Goal: Information Seeking & Learning: Learn about a topic

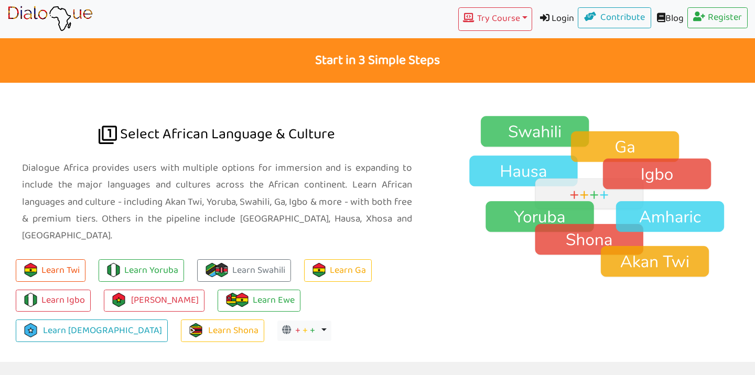
scroll to position [654, 0]
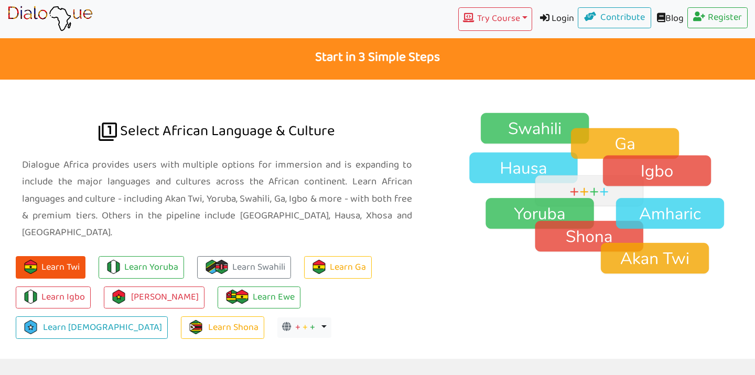
click at [59, 256] on button "Learn Twi" at bounding box center [51, 267] width 70 height 23
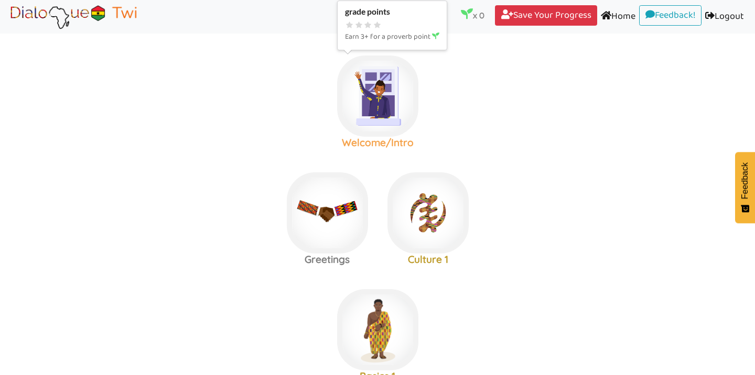
click at [385, 108] on img at bounding box center [377, 96] width 81 height 81
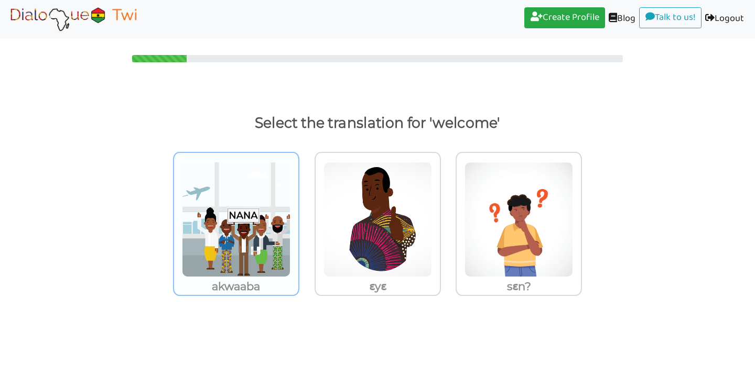
click at [243, 247] on img at bounding box center [236, 219] width 109 height 115
click at [298, 217] on input "akwaaba" at bounding box center [302, 213] width 8 height 8
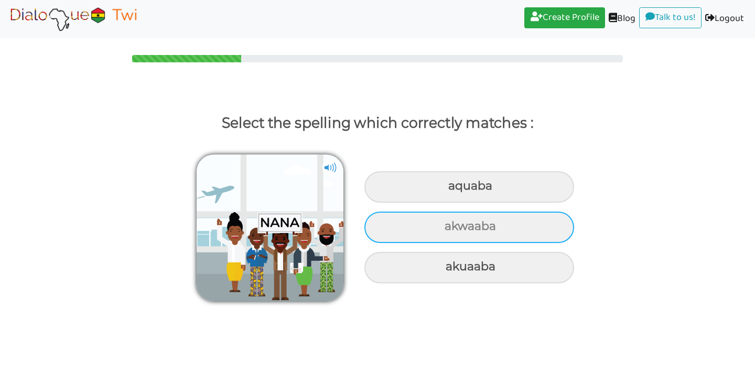
click at [475, 229] on div "akwaaba" at bounding box center [469, 227] width 210 height 31
click at [449, 229] on input "akwaaba" at bounding box center [446, 226] width 7 height 7
radio input "true"
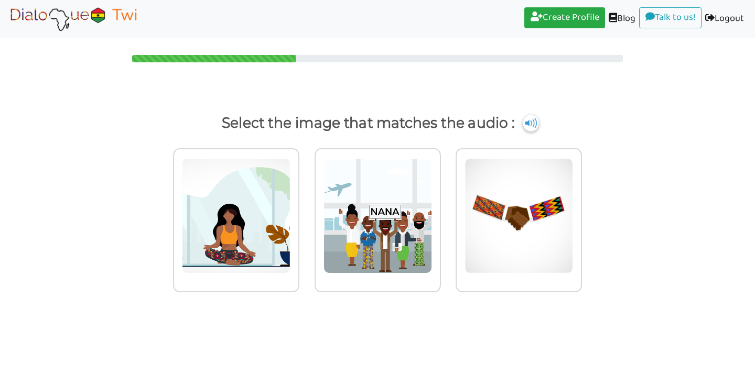
click at [538, 124] on img at bounding box center [531, 123] width 16 height 17
click at [388, 224] on img at bounding box center [378, 215] width 109 height 115
click at [440, 213] on input "radio" at bounding box center [444, 210] width 8 height 8
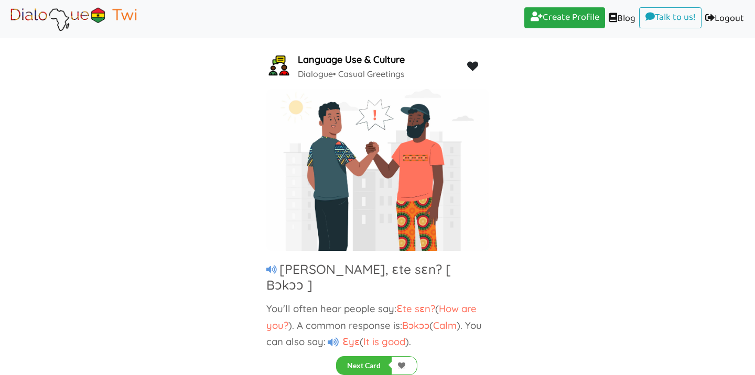
scroll to position [34, 0]
click at [272, 267] on icon at bounding box center [271, 269] width 10 height 9
click at [336, 338] on icon at bounding box center [333, 343] width 11 height 10
click at [372, 364] on button "Next Card" at bounding box center [364, 366] width 56 height 19
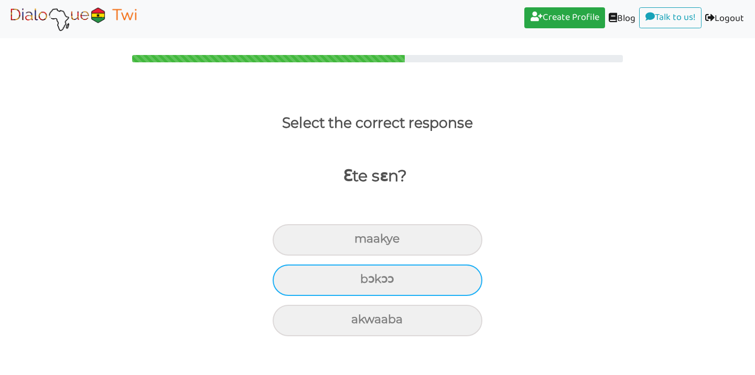
click at [394, 281] on div "bɔkɔɔ" at bounding box center [378, 280] width 210 height 31
click at [368, 281] on input "bɔkɔɔ" at bounding box center [364, 279] width 7 height 7
radio input "true"
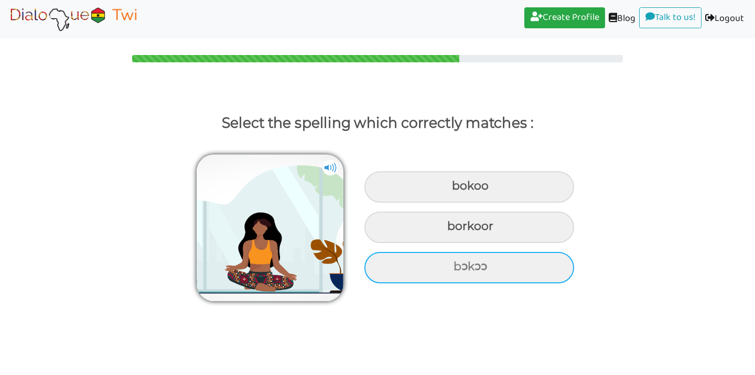
click at [471, 265] on div "bɔkɔɔ" at bounding box center [469, 267] width 210 height 31
click at [458, 265] on input "bɔkɔɔ" at bounding box center [454, 267] width 7 height 7
radio input "true"
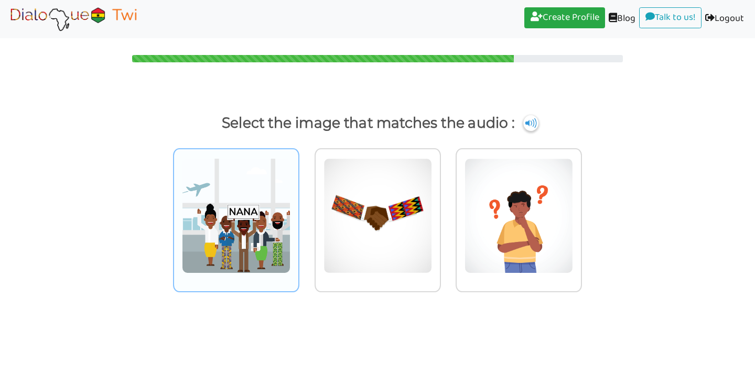
click at [247, 220] on img at bounding box center [236, 215] width 109 height 115
click at [298, 213] on input "radio" at bounding box center [302, 210] width 8 height 8
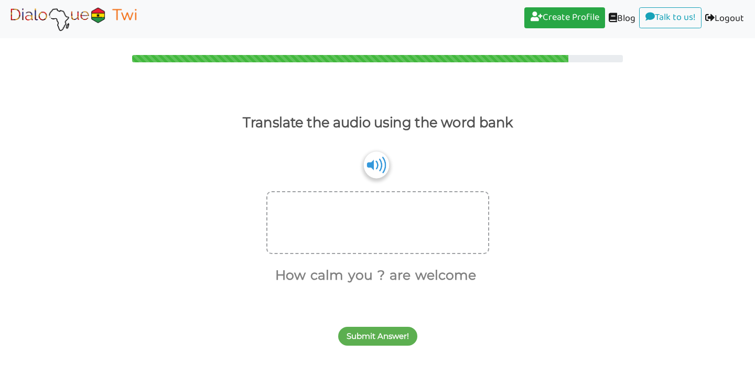
click at [377, 165] on img at bounding box center [375, 165] width 25 height 27
click at [331, 276] on button "calm" at bounding box center [325, 276] width 37 height 20
click at [377, 337] on button "Submit Answer!" at bounding box center [377, 336] width 79 height 19
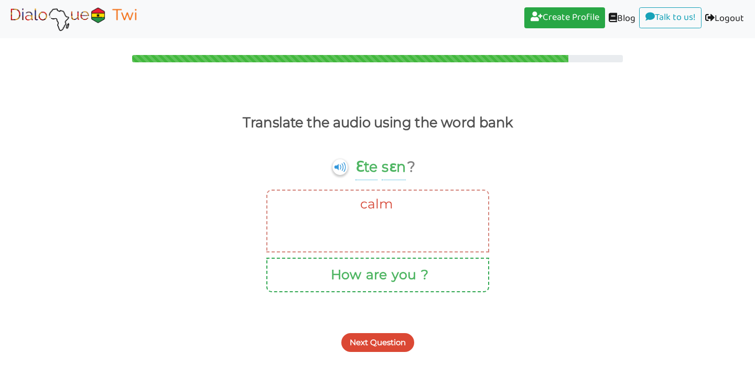
click at [385, 278] on button "are" at bounding box center [374, 275] width 25 height 20
click at [383, 344] on button "Next Question" at bounding box center [377, 342] width 73 height 19
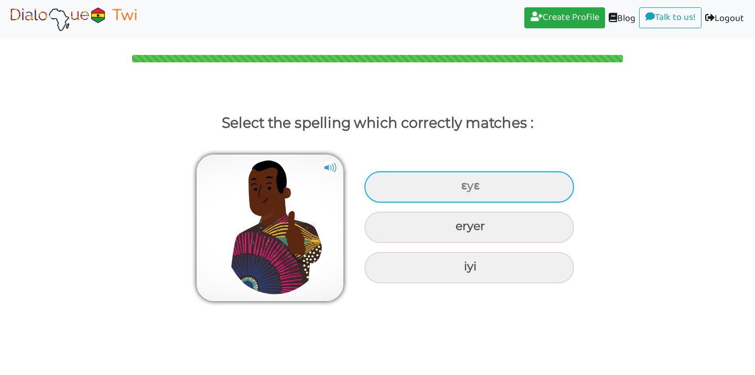
click at [469, 186] on div "ɛyɛ" at bounding box center [469, 186] width 210 height 31
click at [466, 186] on input "ɛyɛ" at bounding box center [462, 186] width 7 height 7
radio input "true"
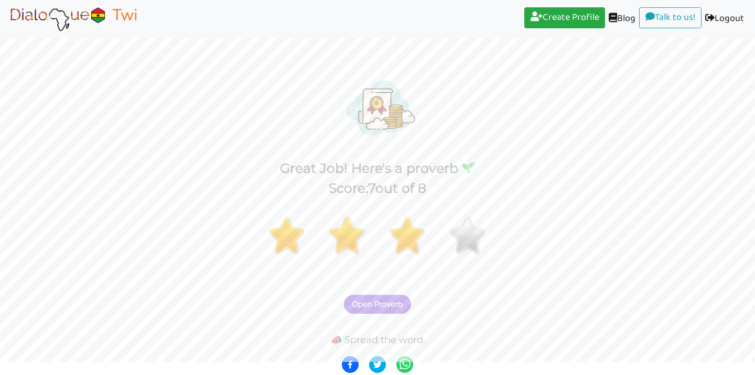
scroll to position [13, 0]
click at [379, 303] on span "Open Proverb" at bounding box center [377, 304] width 50 height 9
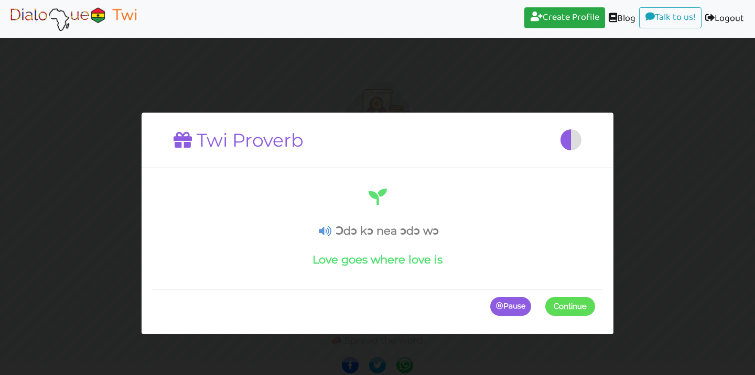
scroll to position [0, 0]
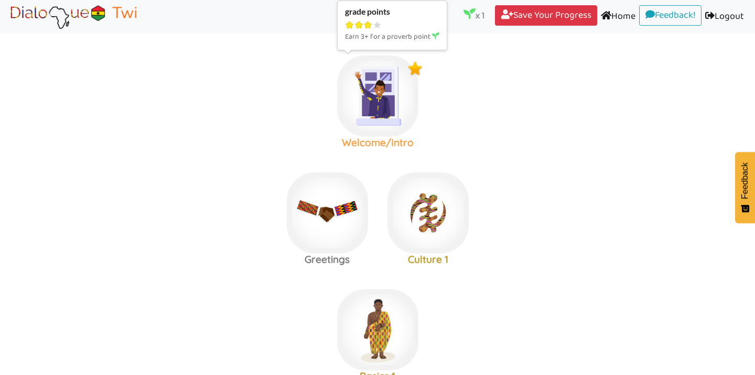
click at [382, 102] on img at bounding box center [377, 96] width 81 height 81
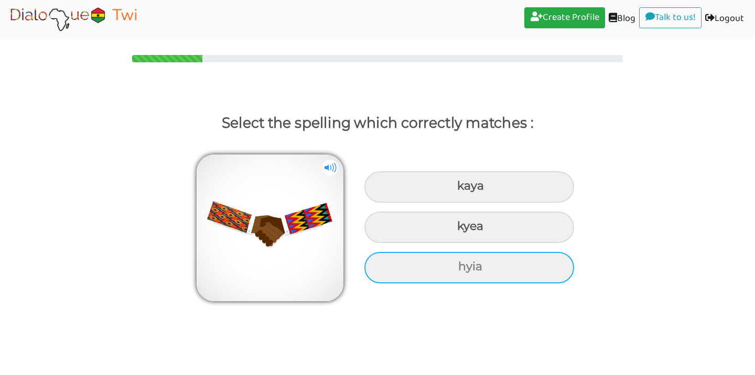
click at [460, 267] on div "hyia" at bounding box center [469, 267] width 210 height 31
click at [460, 267] on input "hyia" at bounding box center [459, 267] width 7 height 7
radio input "true"
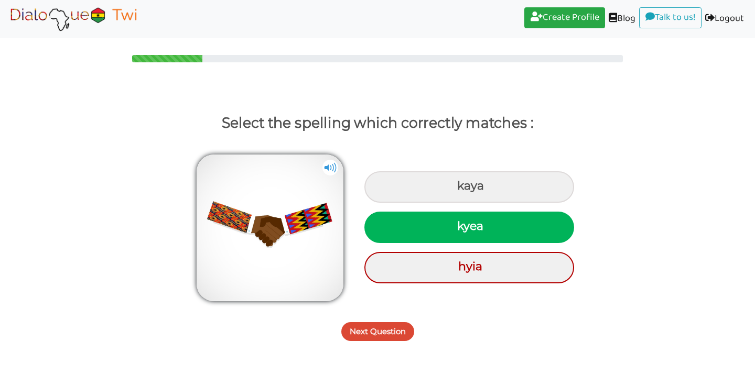
click at [376, 332] on button "Next Question" at bounding box center [377, 331] width 73 height 19
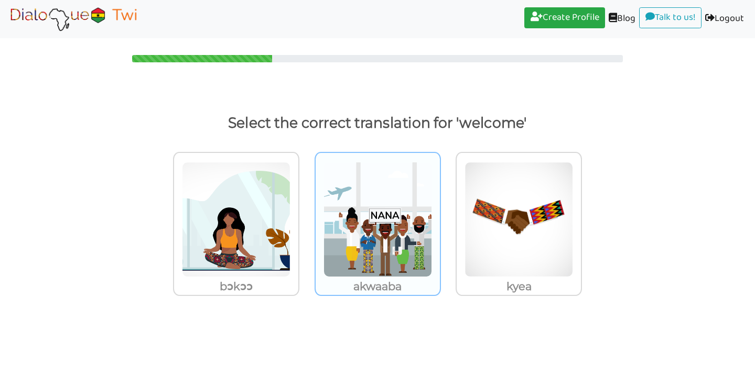
click at [378, 233] on img at bounding box center [378, 219] width 109 height 115
click at [440, 217] on input "akwaaba" at bounding box center [444, 213] width 8 height 8
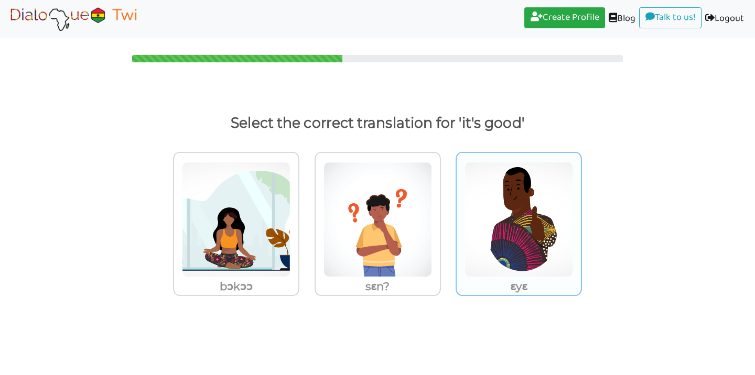
click at [526, 250] on img at bounding box center [519, 219] width 109 height 115
click at [581, 217] on input "ɛyɛ" at bounding box center [585, 213] width 8 height 8
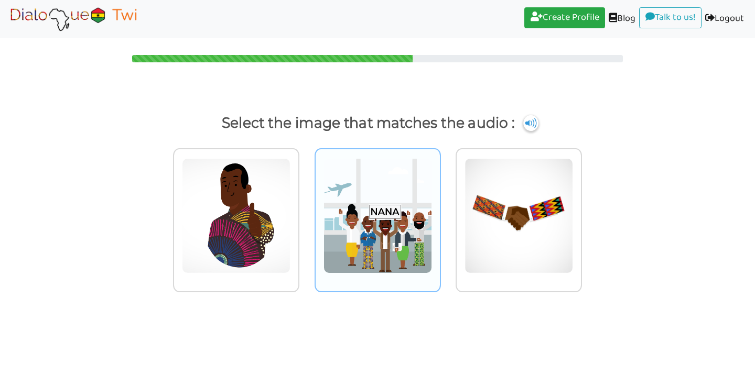
click at [380, 220] on img at bounding box center [378, 215] width 109 height 115
click at [440, 213] on input "radio" at bounding box center [444, 210] width 8 height 8
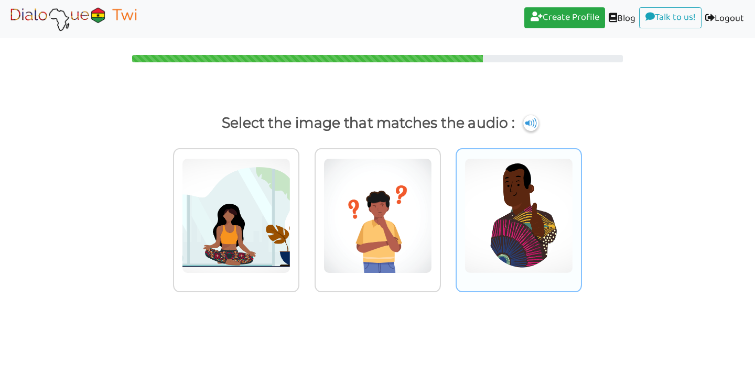
click at [526, 232] on img at bounding box center [519, 215] width 109 height 115
click at [581, 213] on input "radio" at bounding box center [585, 210] width 8 height 8
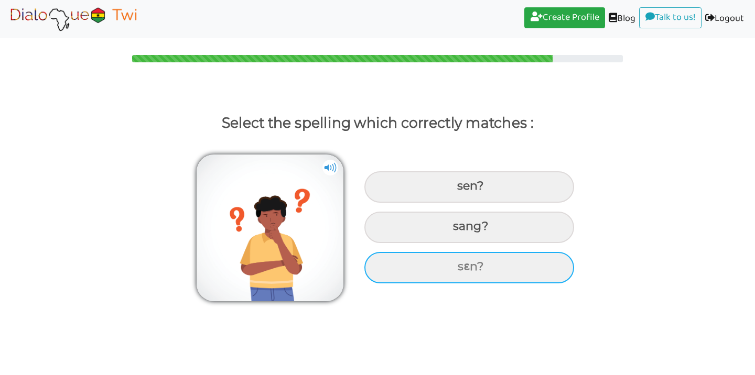
click at [469, 268] on div "sɛn?" at bounding box center [469, 267] width 210 height 31
click at [462, 268] on input "sɛn?" at bounding box center [459, 267] width 7 height 7
radio input "true"
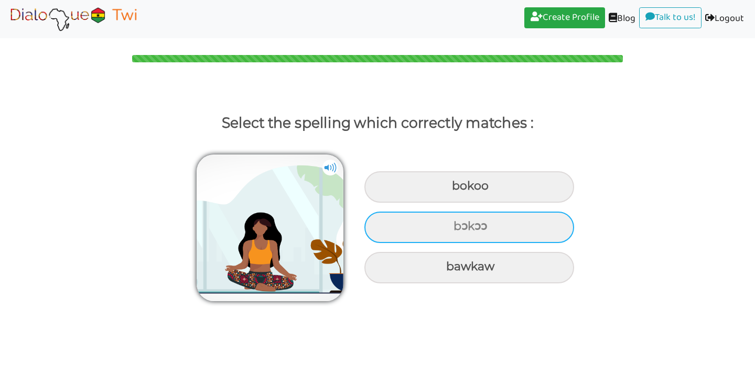
click at [468, 225] on div "bɔkɔɔ" at bounding box center [469, 227] width 210 height 31
click at [458, 225] on input "bɔkɔɔ" at bounding box center [454, 226] width 7 height 7
radio input "true"
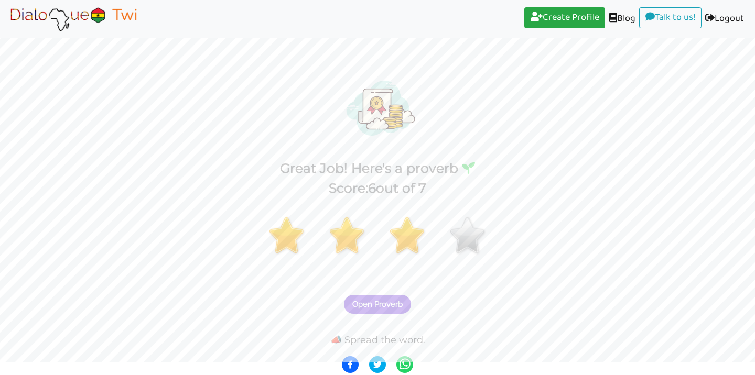
scroll to position [13, 0]
click at [379, 305] on span "Open Proverb" at bounding box center [377, 304] width 50 height 9
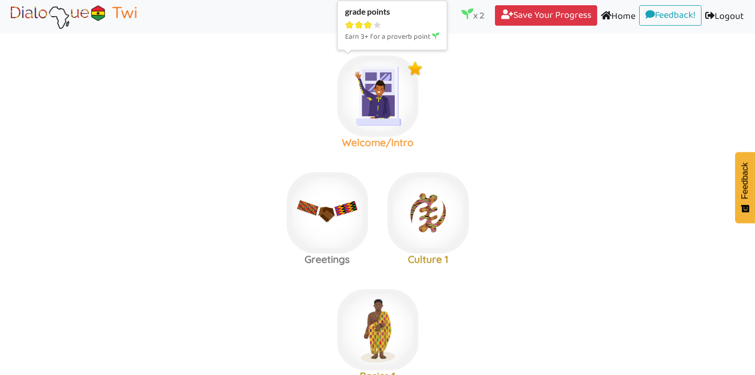
click at [371, 103] on img at bounding box center [377, 96] width 81 height 81
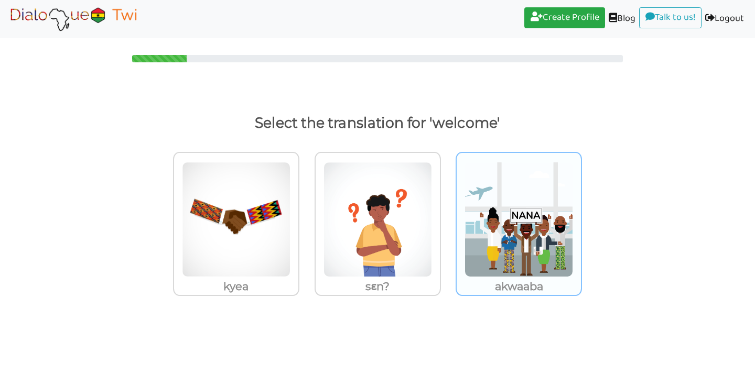
click at [522, 250] on img at bounding box center [519, 219] width 109 height 115
click at [581, 217] on input "akwaaba" at bounding box center [585, 213] width 8 height 8
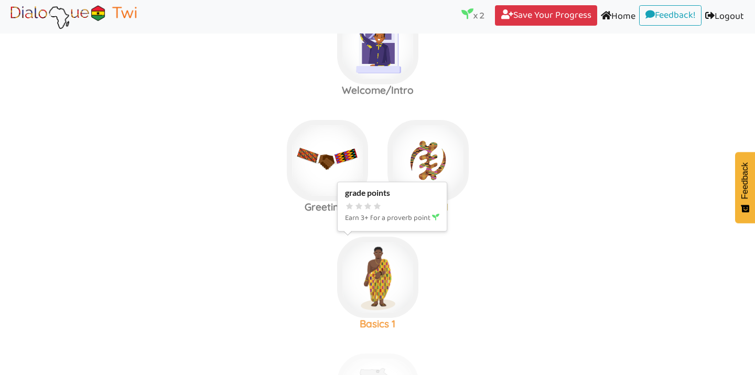
scroll to position [55, 0]
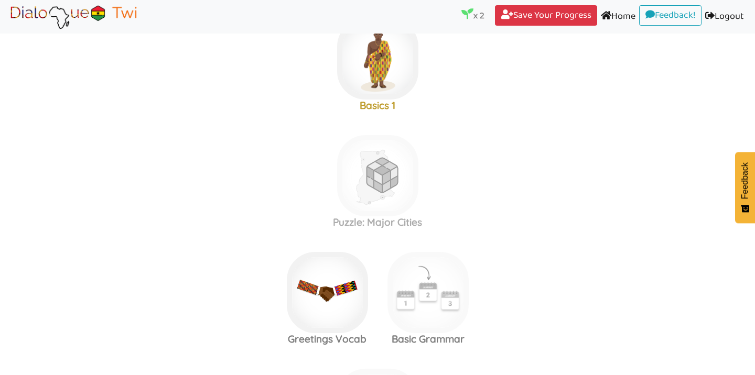
scroll to position [294, 0]
